Goal: Navigation & Orientation: Find specific page/section

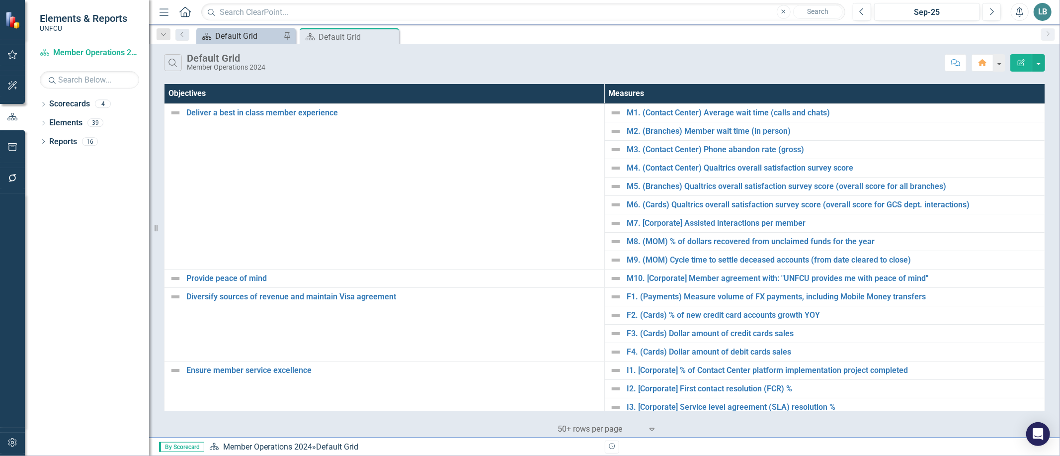
click at [265, 37] on div "Default Grid" at bounding box center [248, 36] width 66 height 12
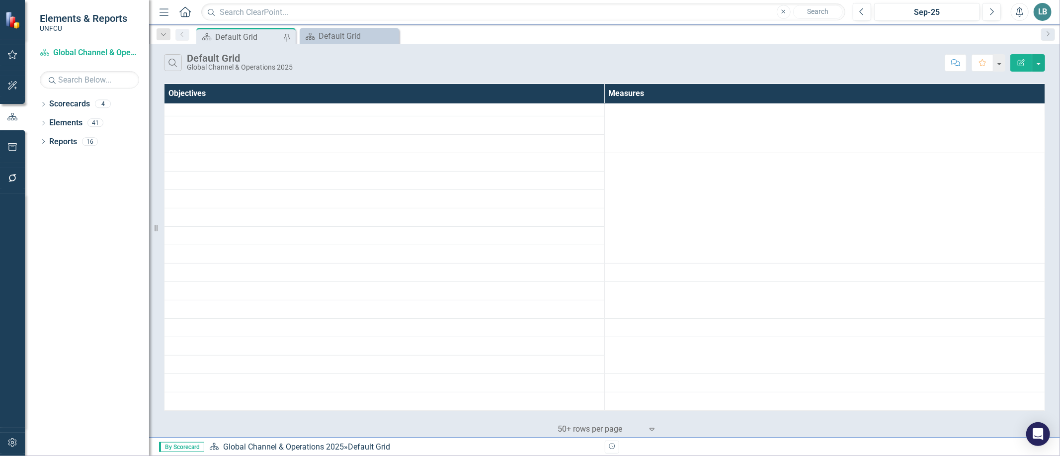
scroll to position [251, 0]
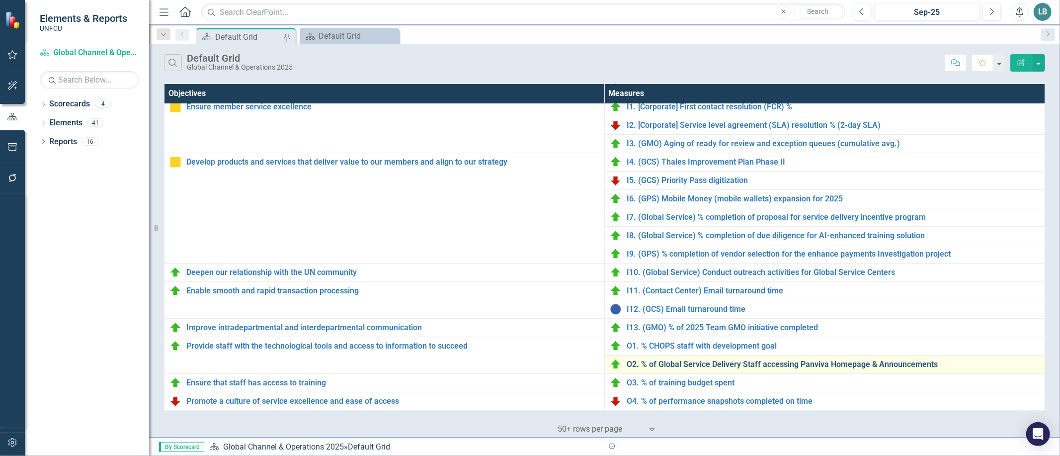
click at [738, 364] on link "O2. % of Global Service Delivery Staff accessing Panviva Homepage & Announcemen…" at bounding box center [833, 364] width 413 height 9
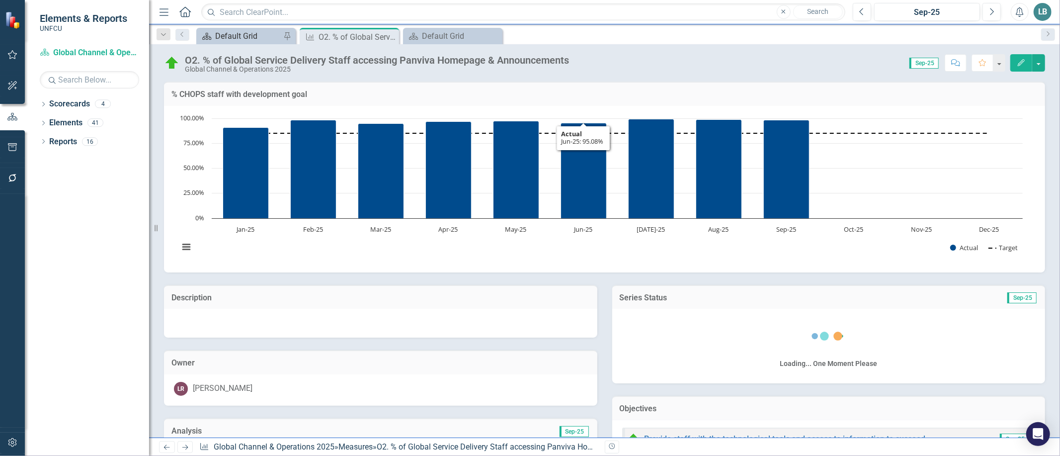
click at [259, 38] on div "Default Grid" at bounding box center [248, 36] width 66 height 12
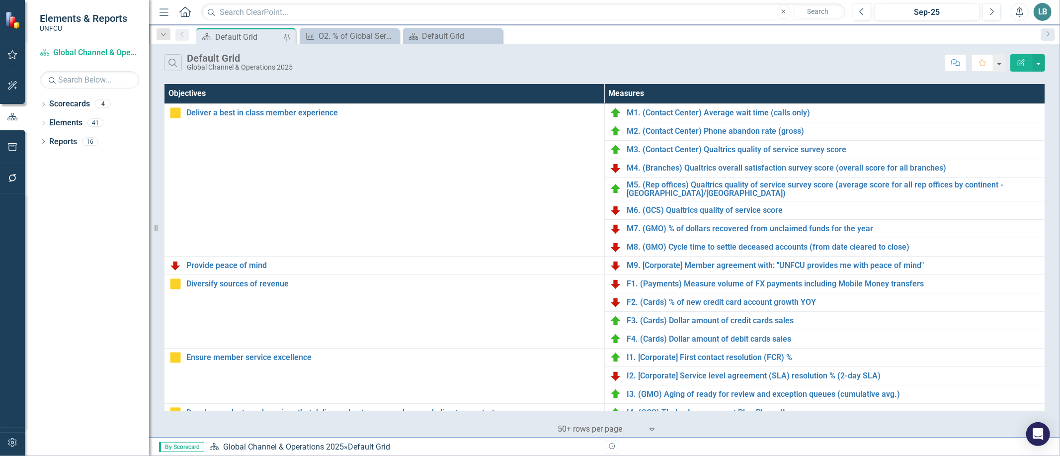
scroll to position [251, 0]
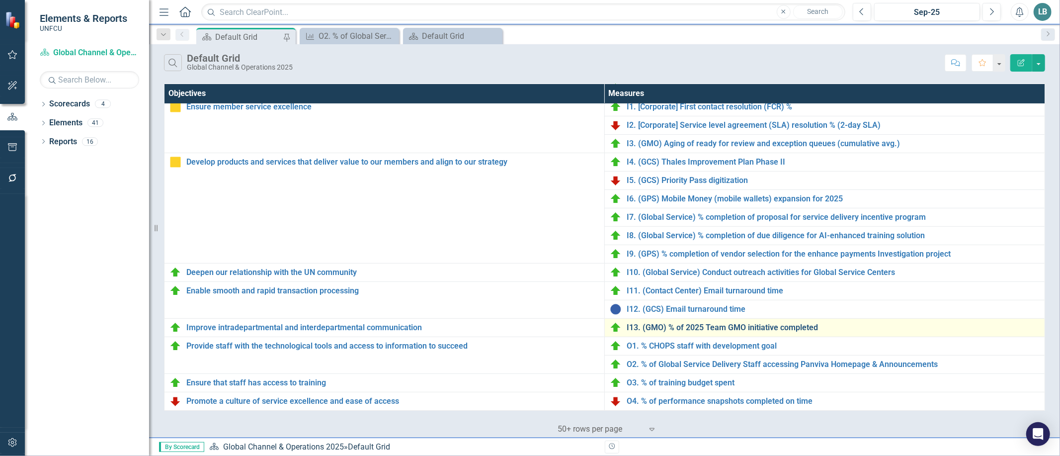
click at [690, 323] on link "I13. (GMO) % of 2025 Team GMO initiative completed" at bounding box center [833, 327] width 413 height 9
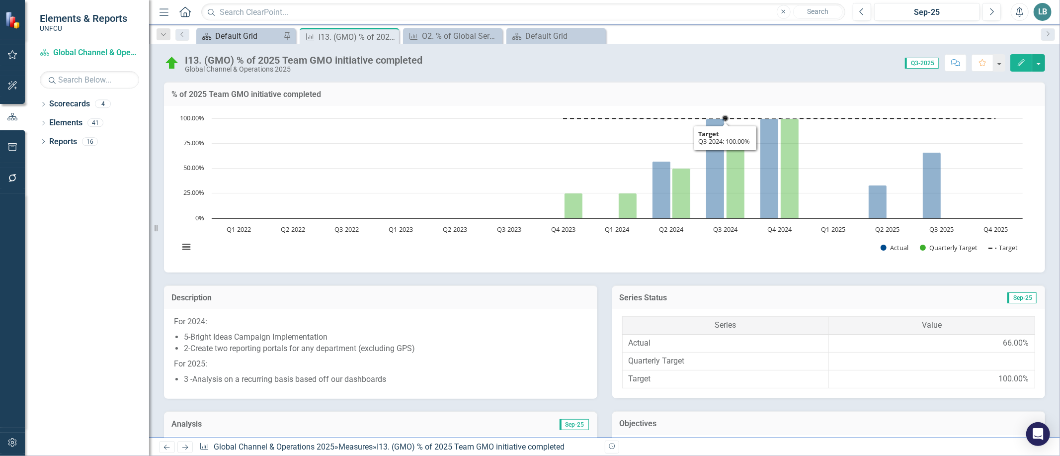
click at [240, 37] on div "Default Grid" at bounding box center [248, 36] width 66 height 12
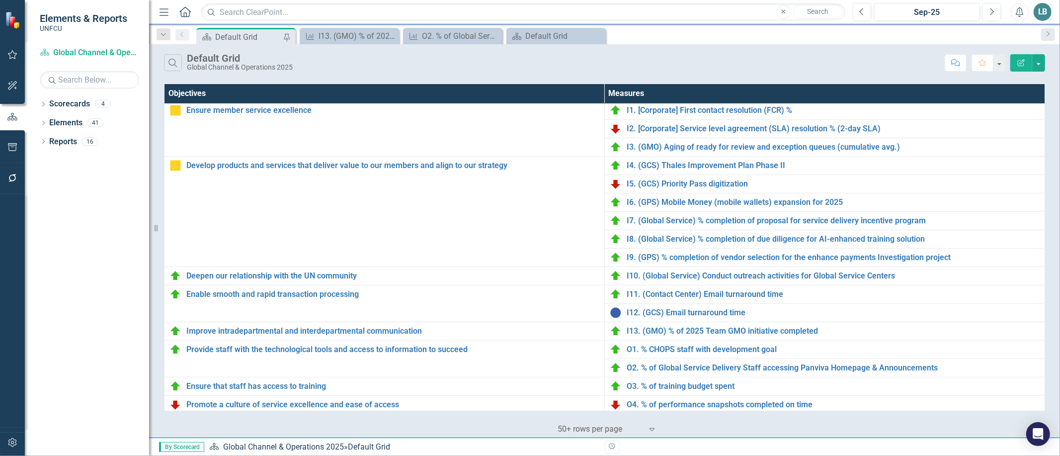
scroll to position [251, 0]
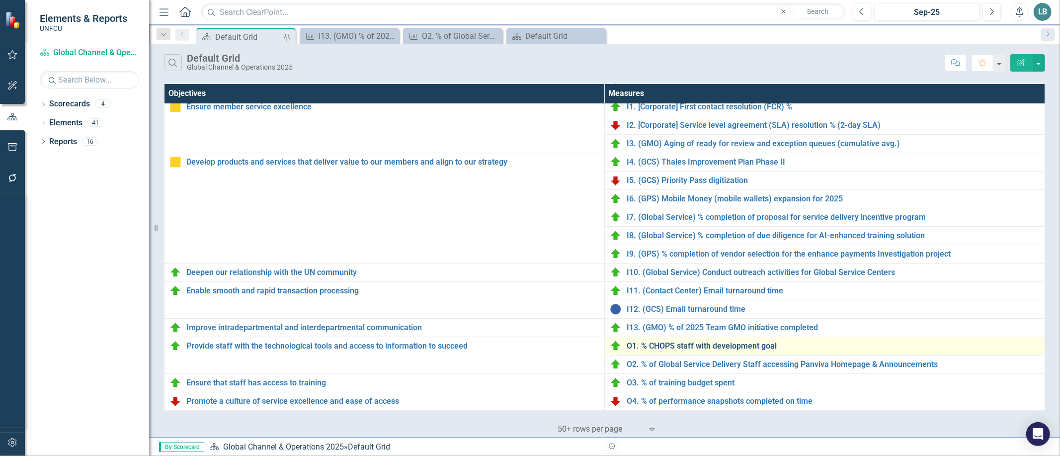
click at [745, 341] on link "O1. % CHOPS staff with development goal" at bounding box center [833, 345] width 413 height 9
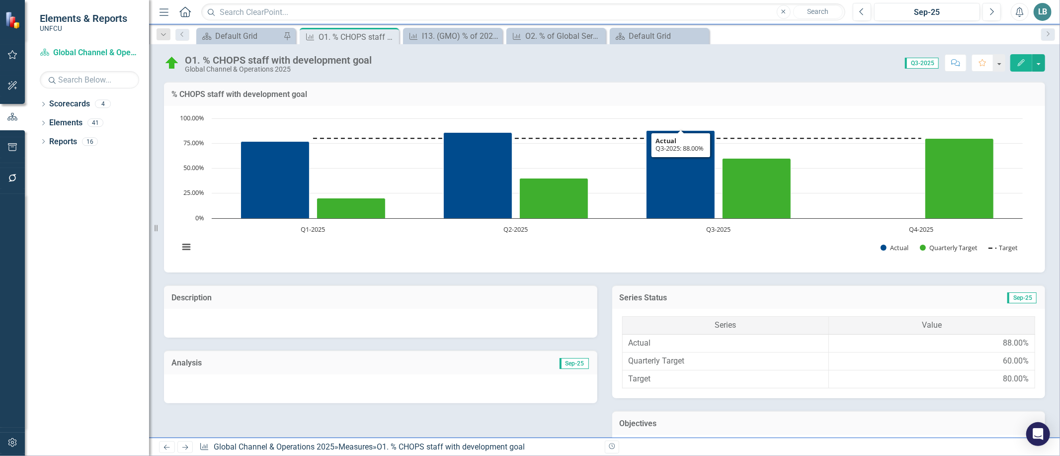
scroll to position [265, 0]
